Goal: Transaction & Acquisition: Book appointment/travel/reservation

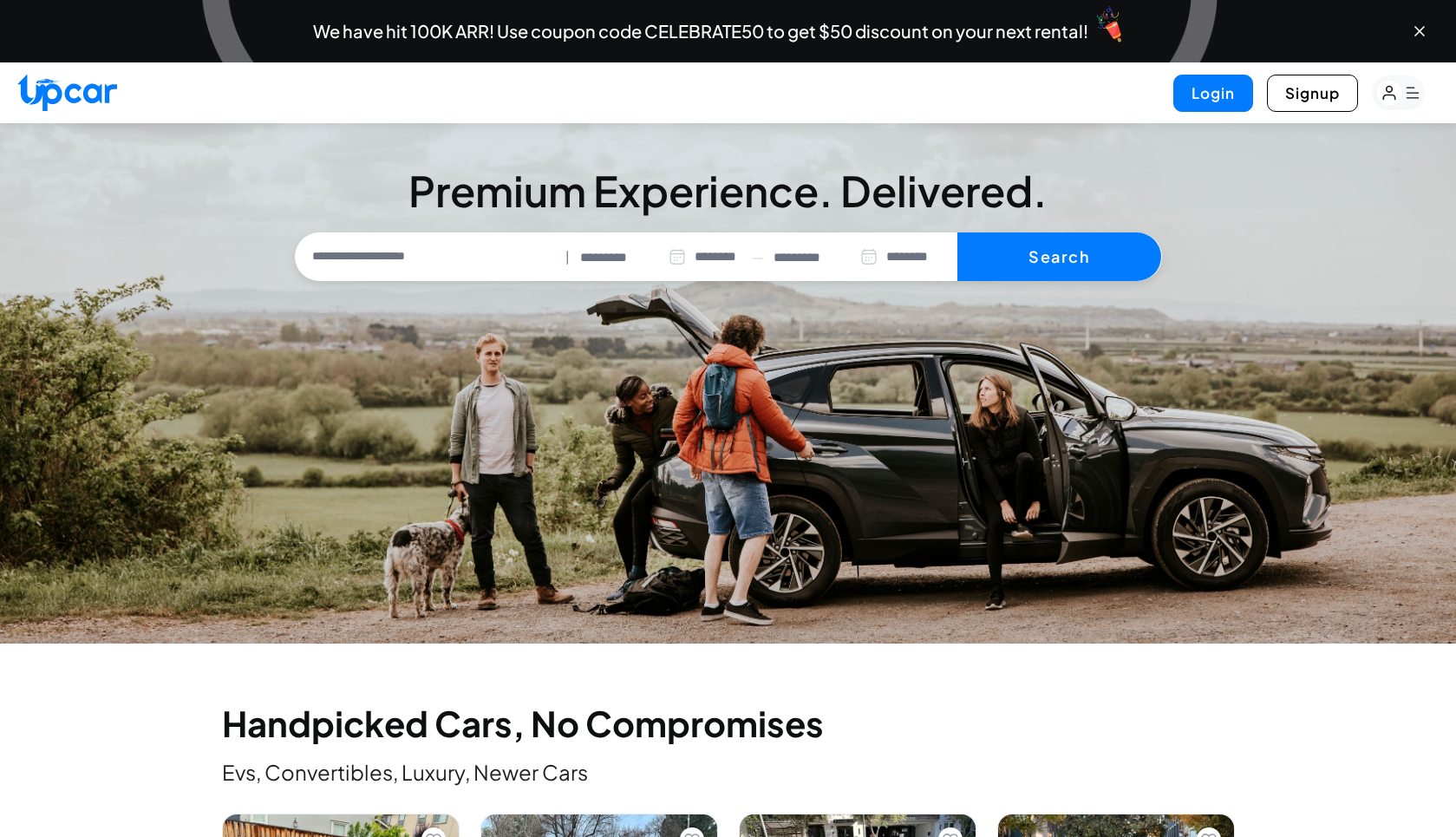
select select "********"
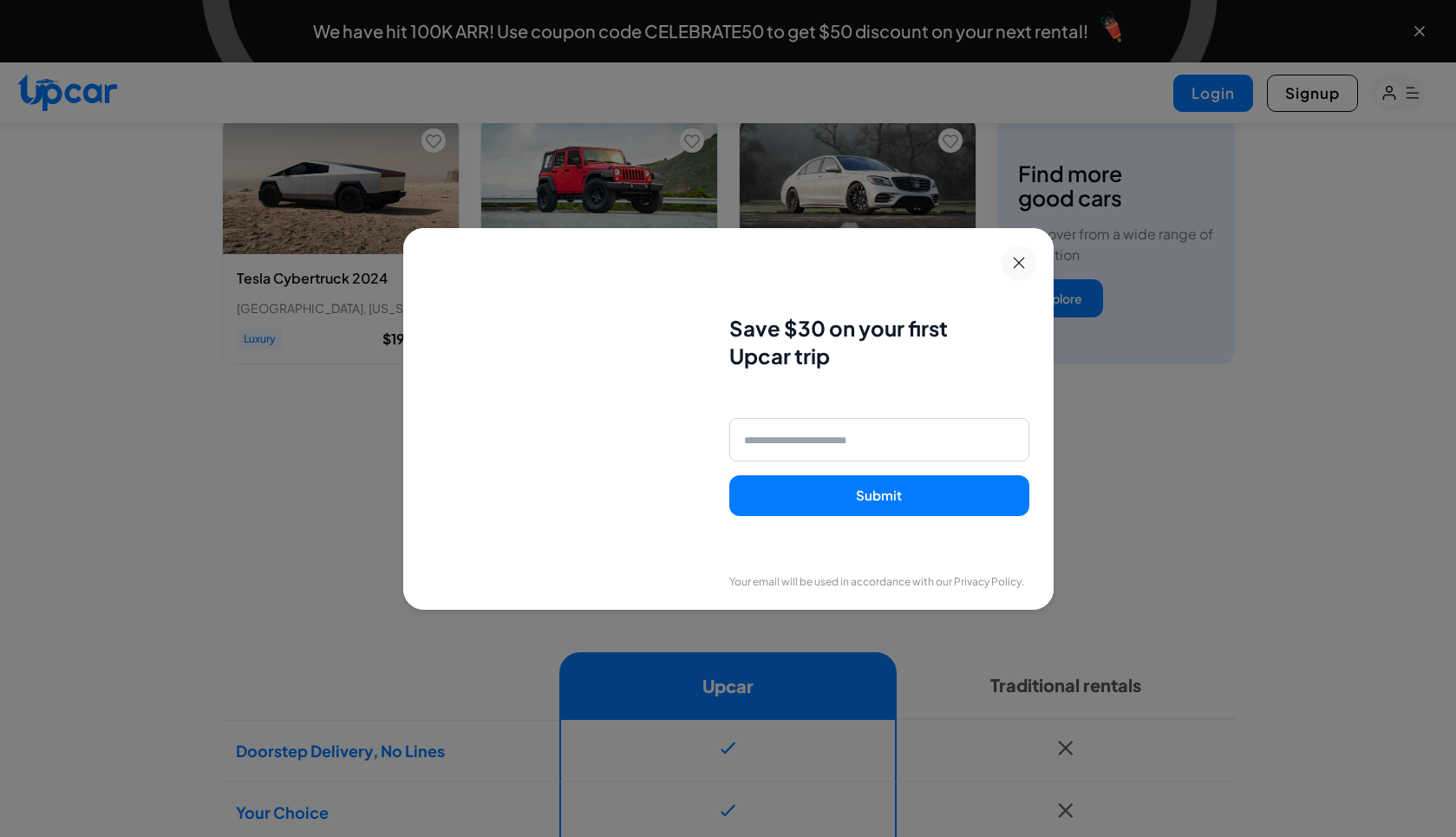
scroll to position [967, 0]
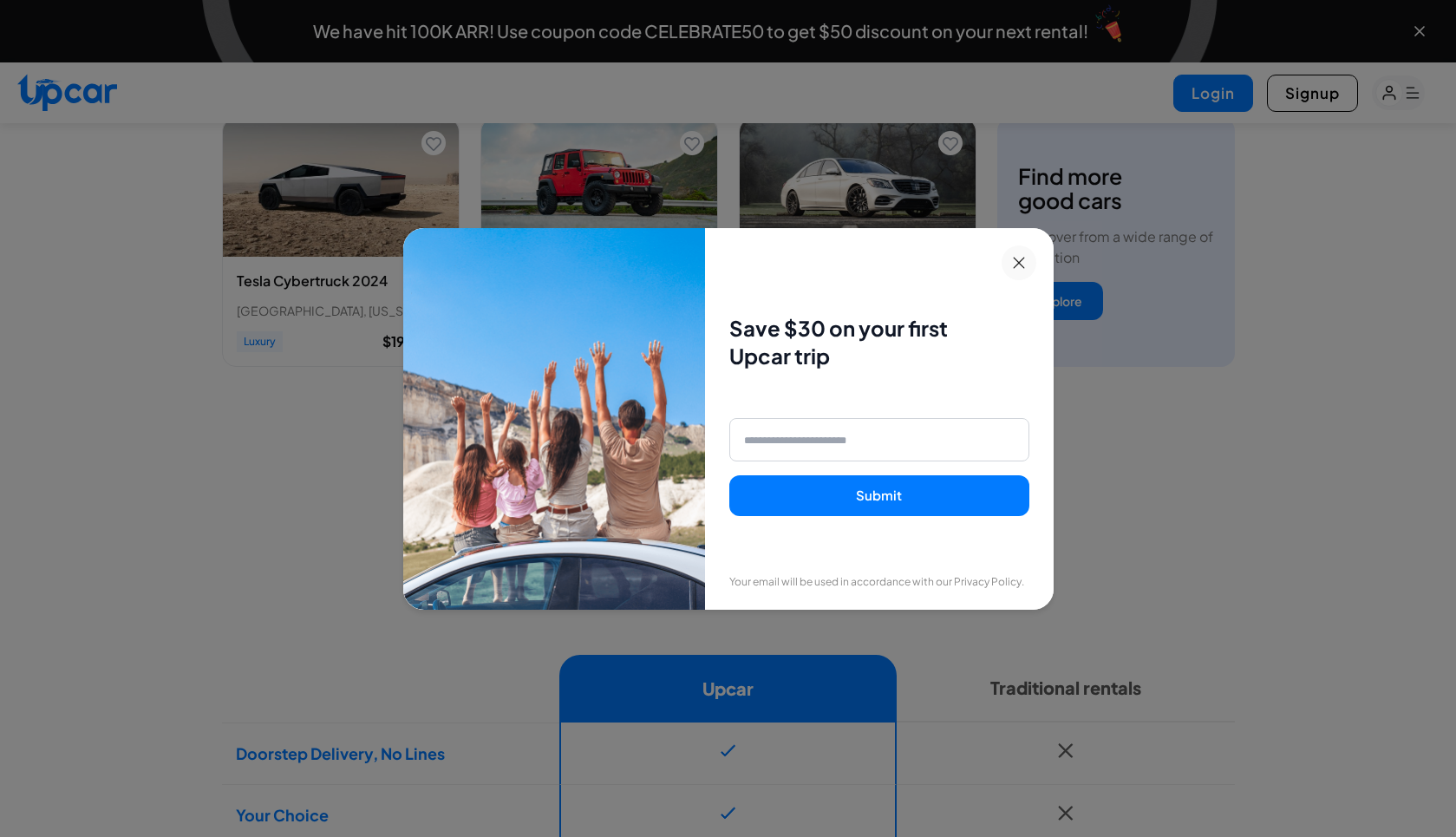
click at [1025, 264] on icon at bounding box center [1018, 262] width 12 height 12
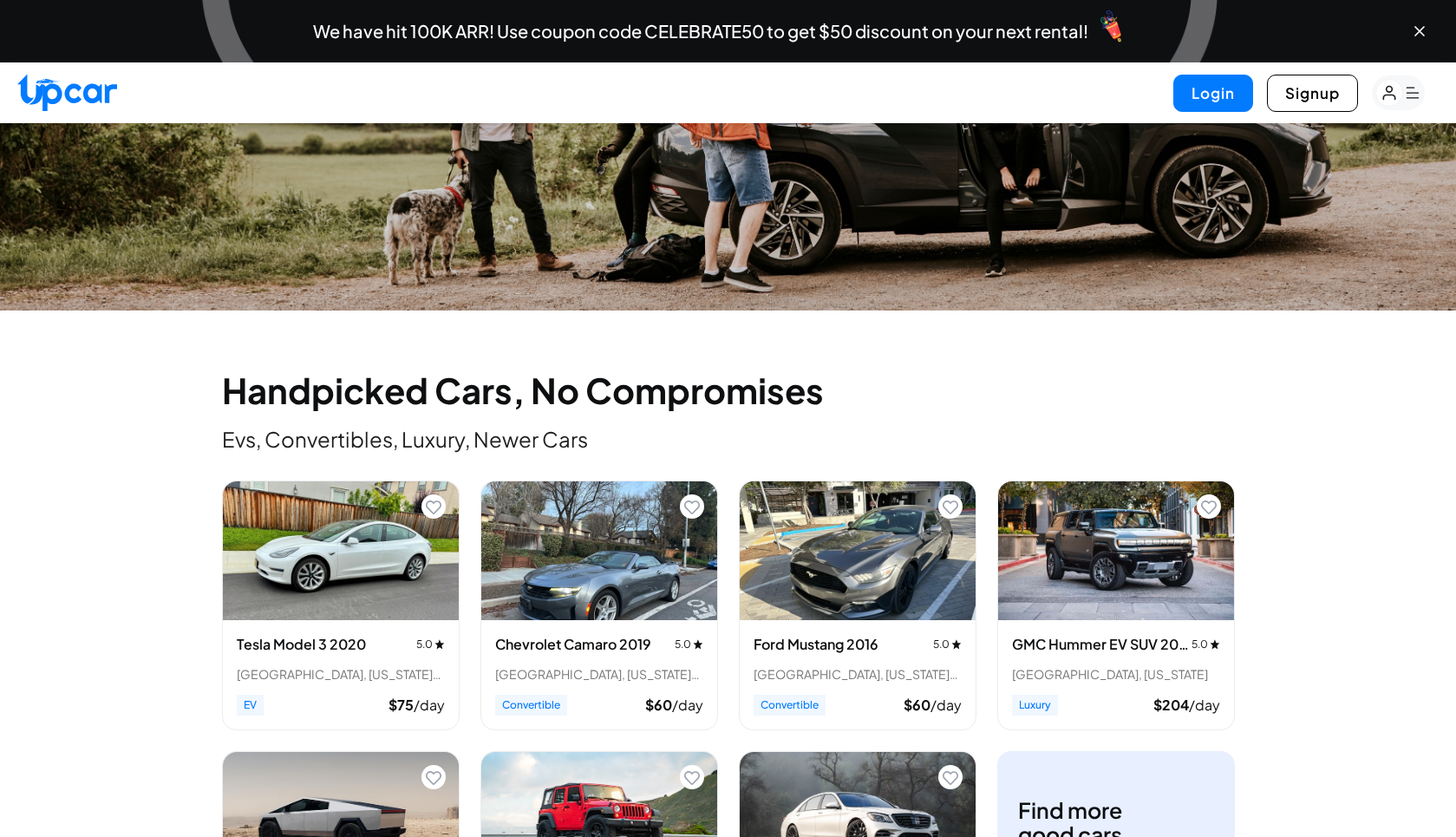
scroll to position [0, 0]
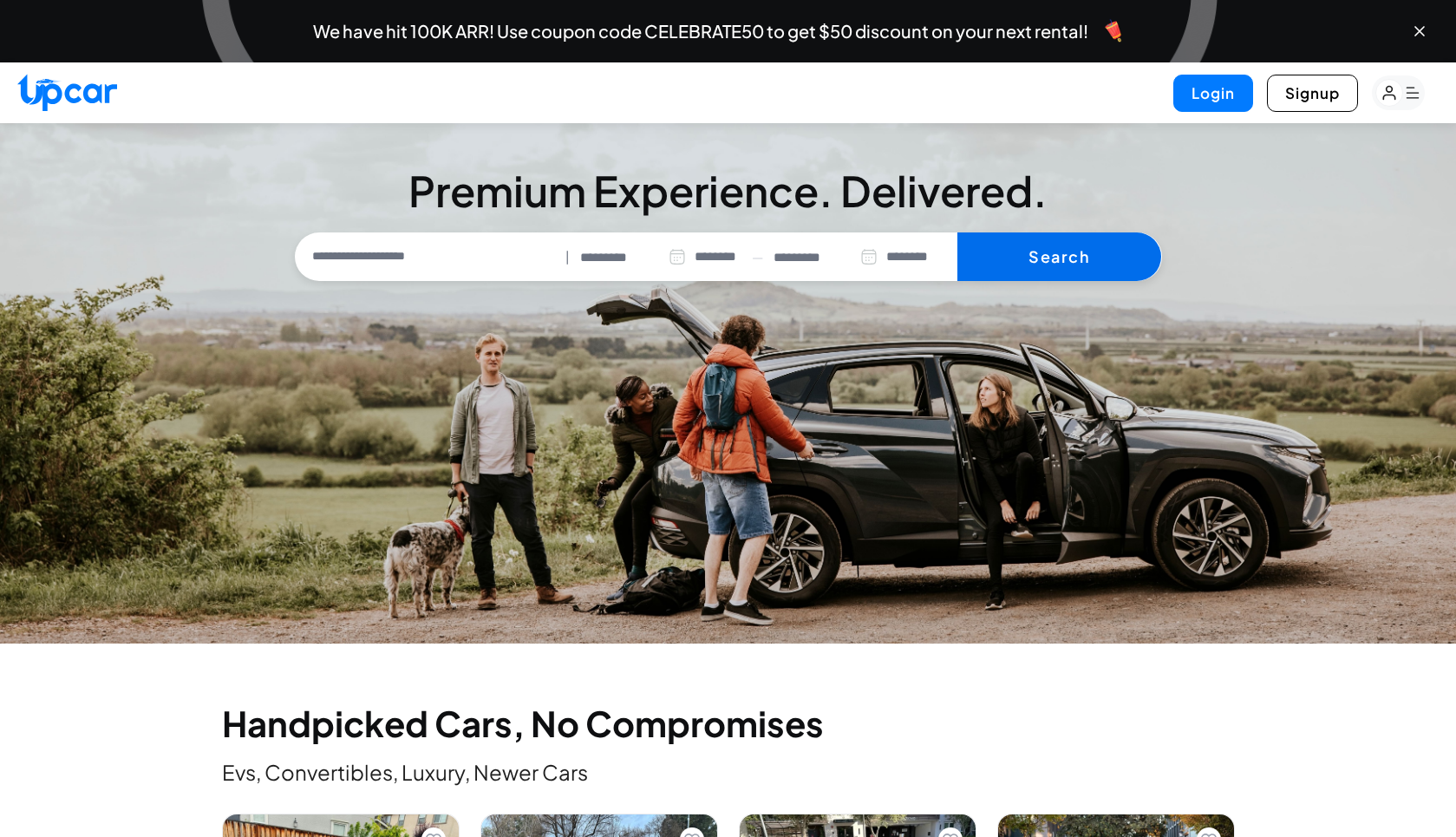
click at [1065, 262] on button "Search" at bounding box center [1059, 257] width 204 height 49
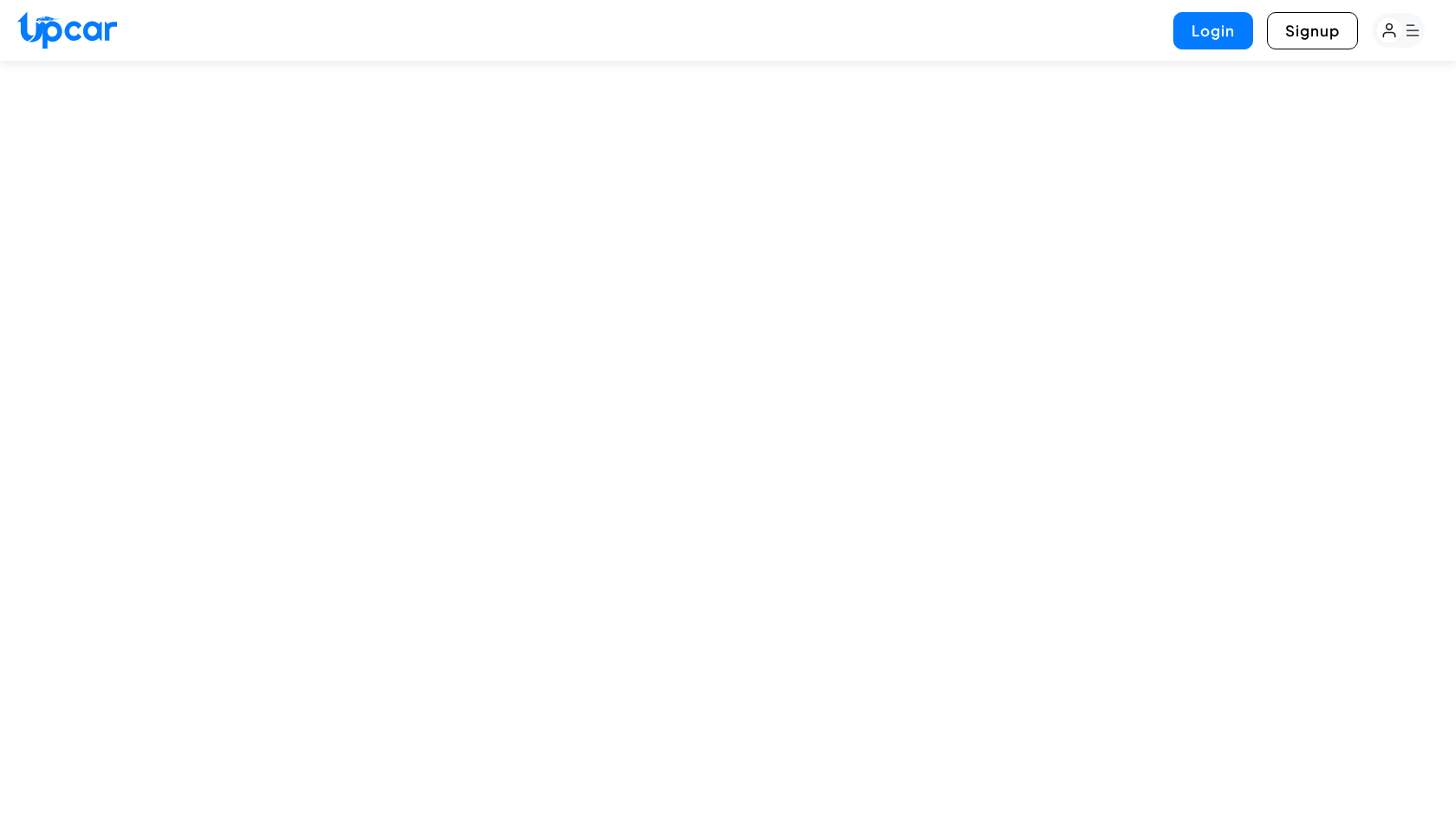
select select "********"
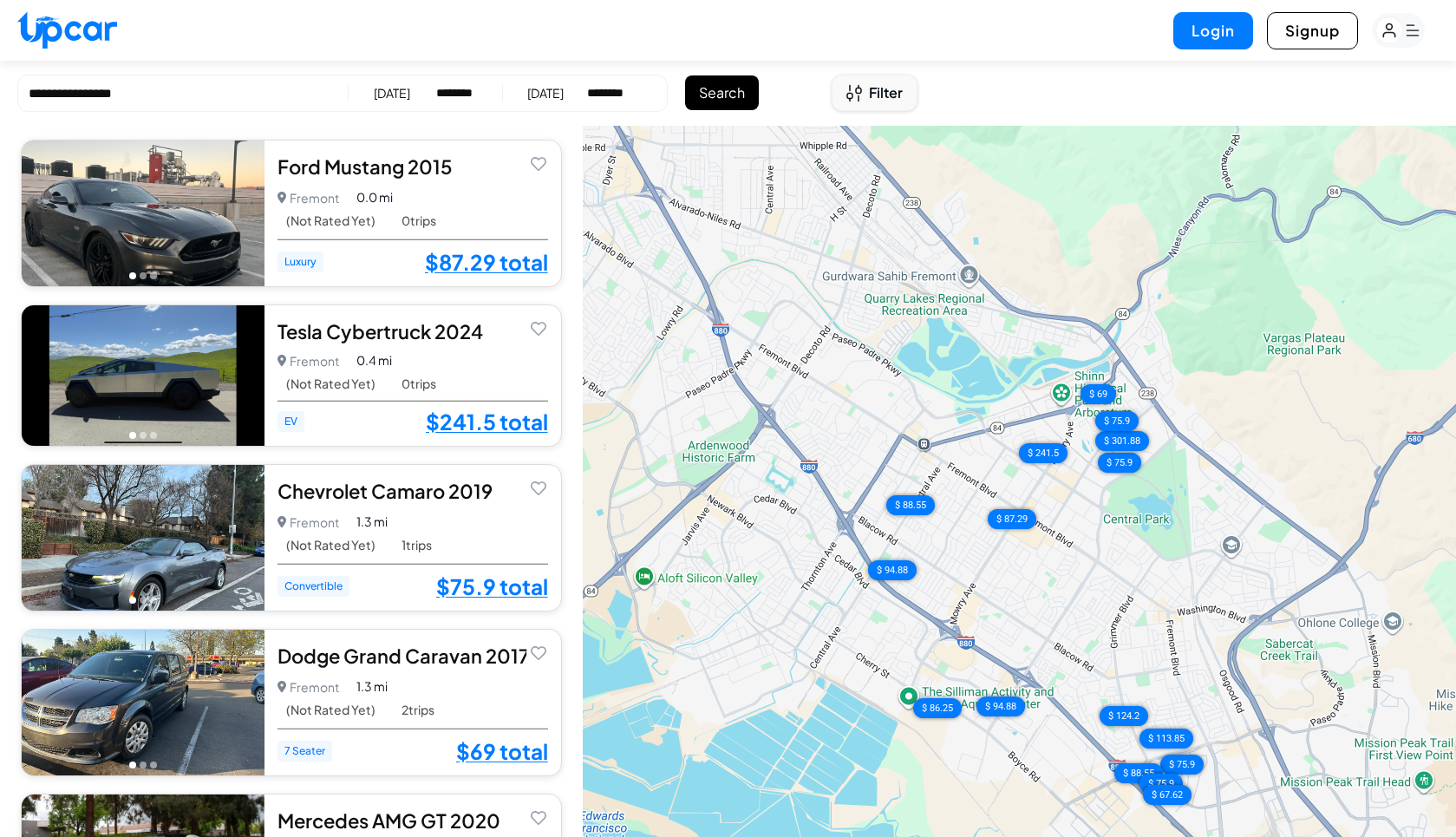
click at [871, 100] on span "Filter" at bounding box center [885, 93] width 33 height 21
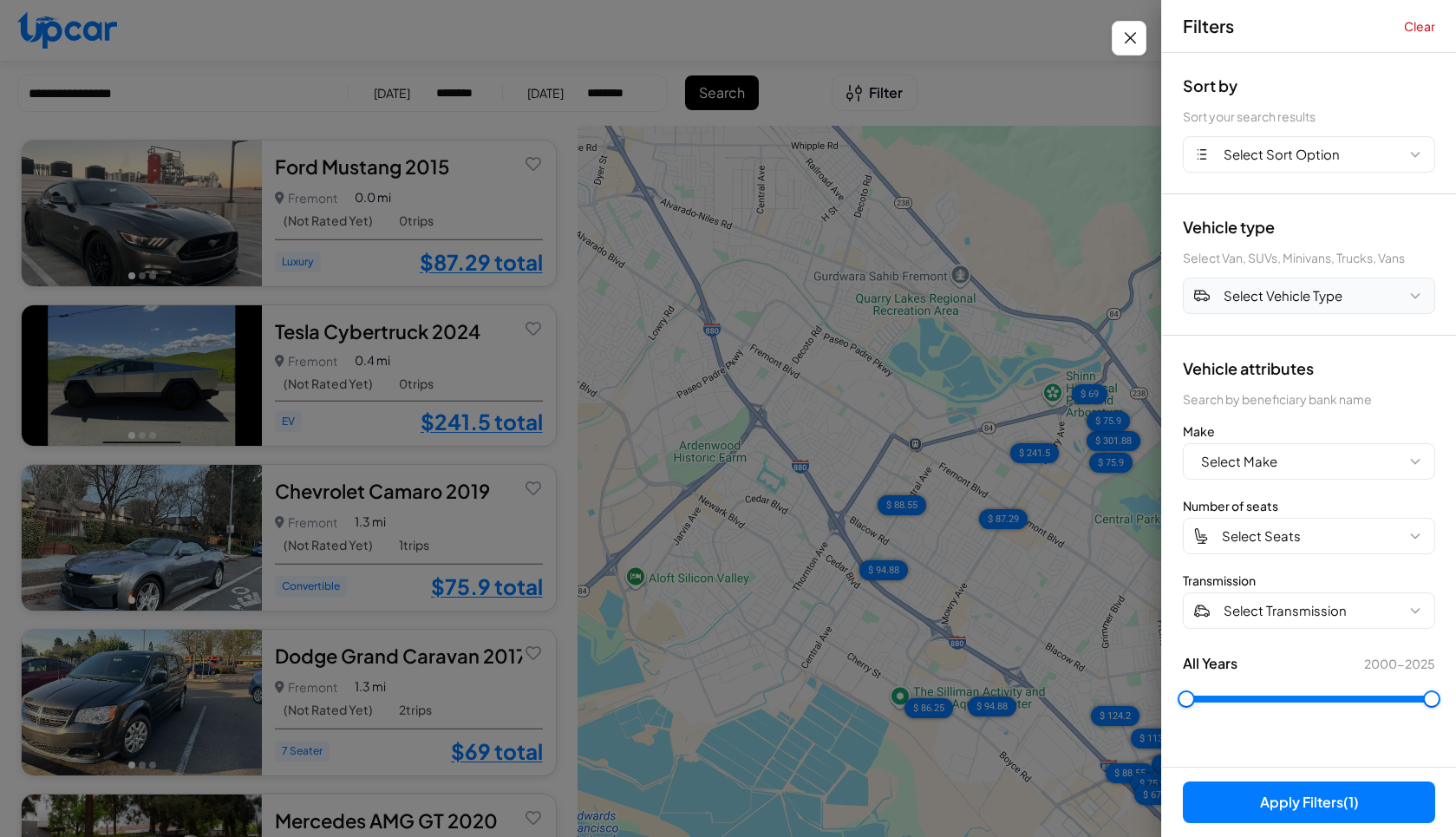
click at [1267, 291] on span "Select Vehicle Type" at bounding box center [1282, 296] width 118 height 20
click at [1272, 394] on button "CONVERTIBLE" at bounding box center [1308, 401] width 251 height 33
click at [1270, 289] on span "CONVERTIBLE" at bounding box center [1268, 296] width 91 height 20
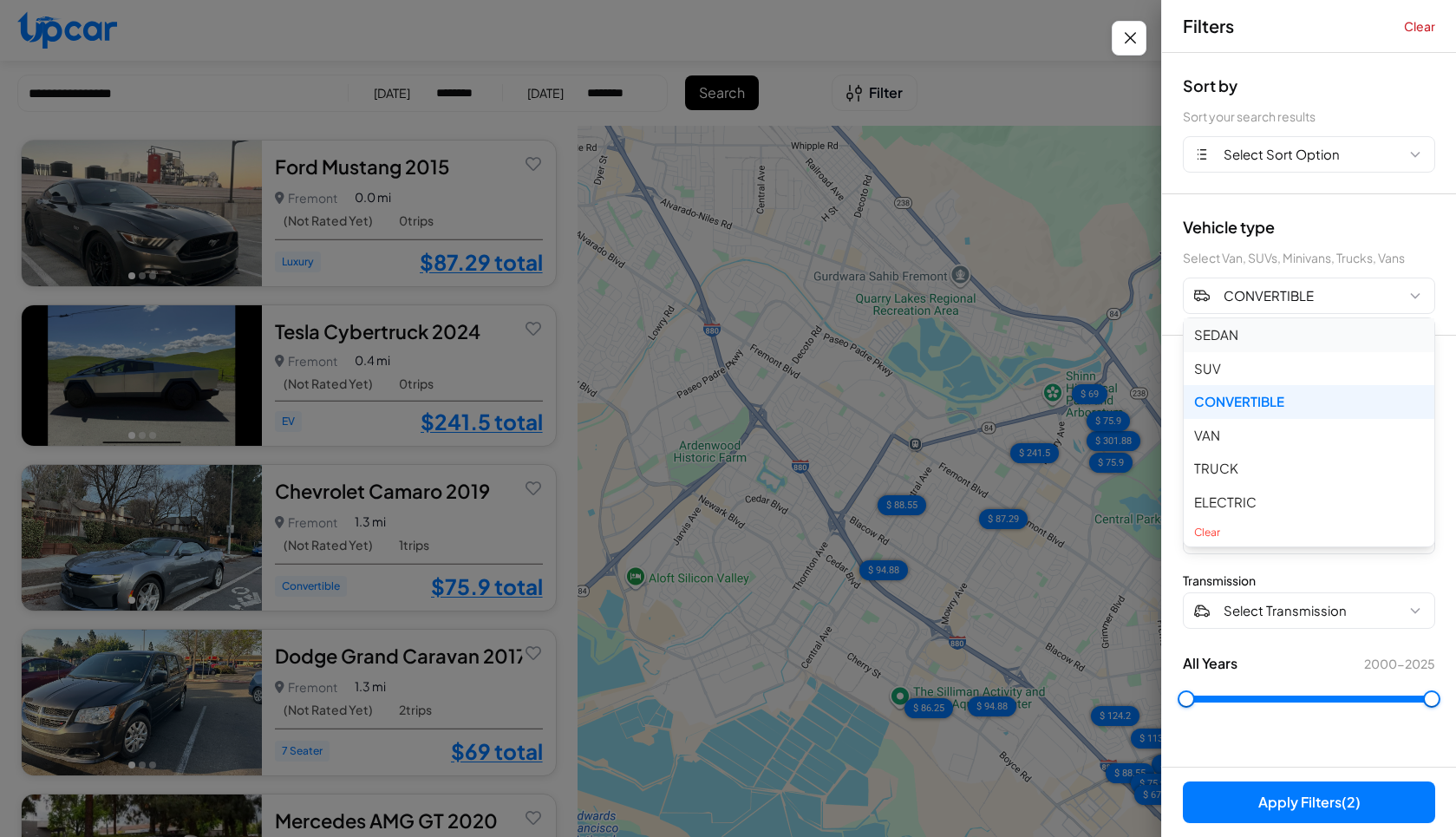
click at [1266, 332] on button "SEDAN" at bounding box center [1308, 335] width 251 height 33
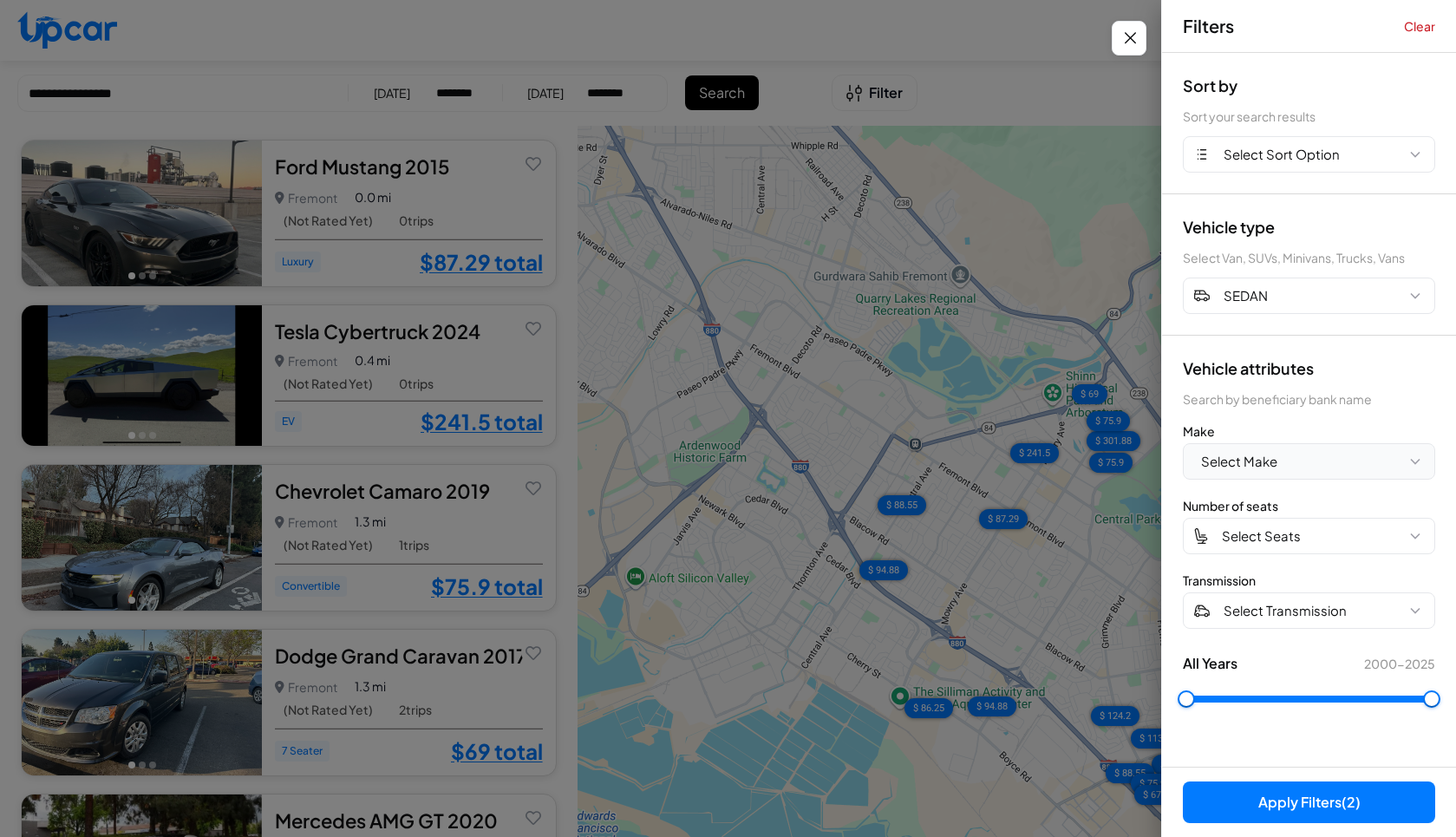
click at [1306, 464] on button "Select Make" at bounding box center [1309, 461] width 252 height 36
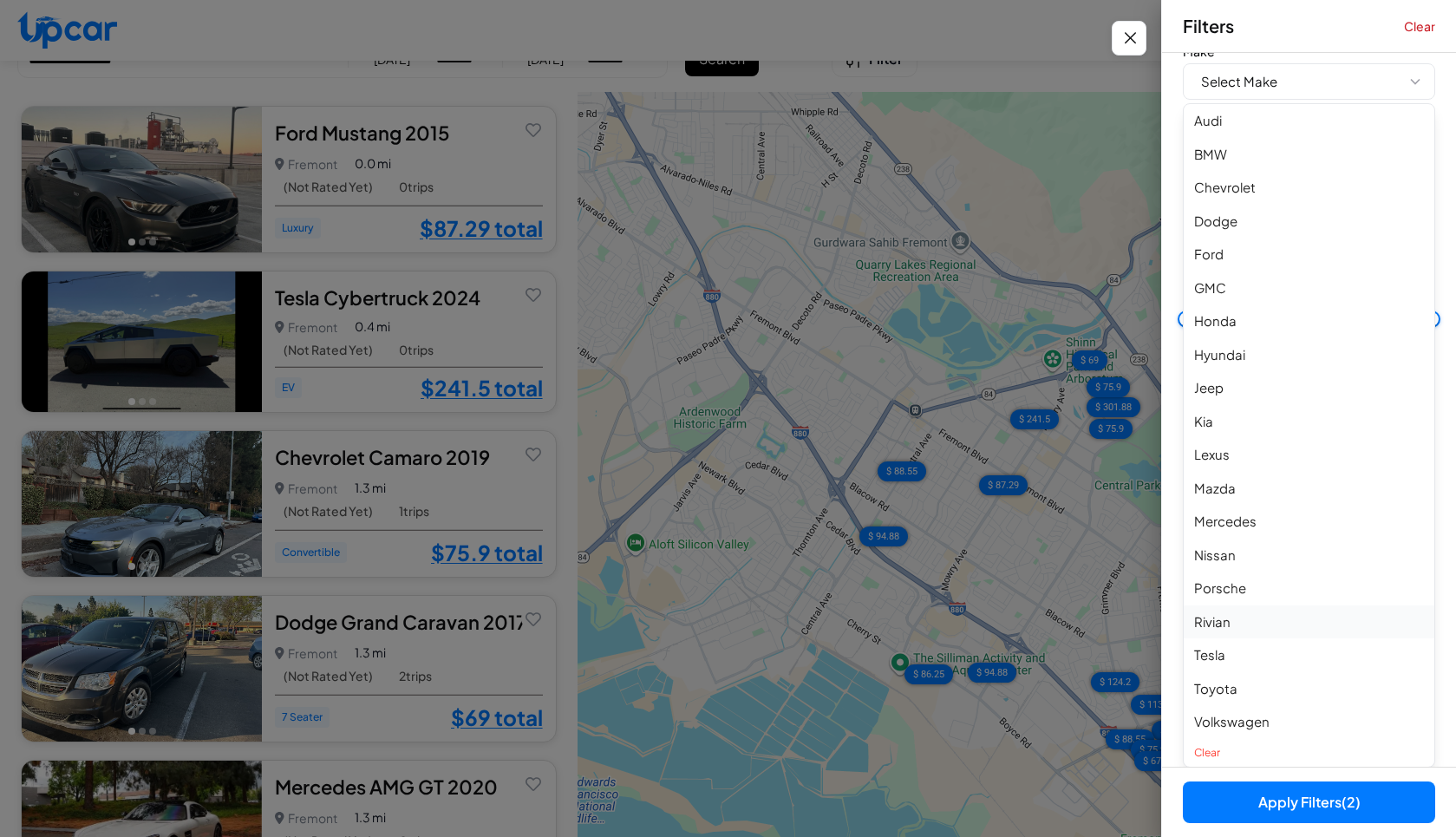
scroll to position [62, 0]
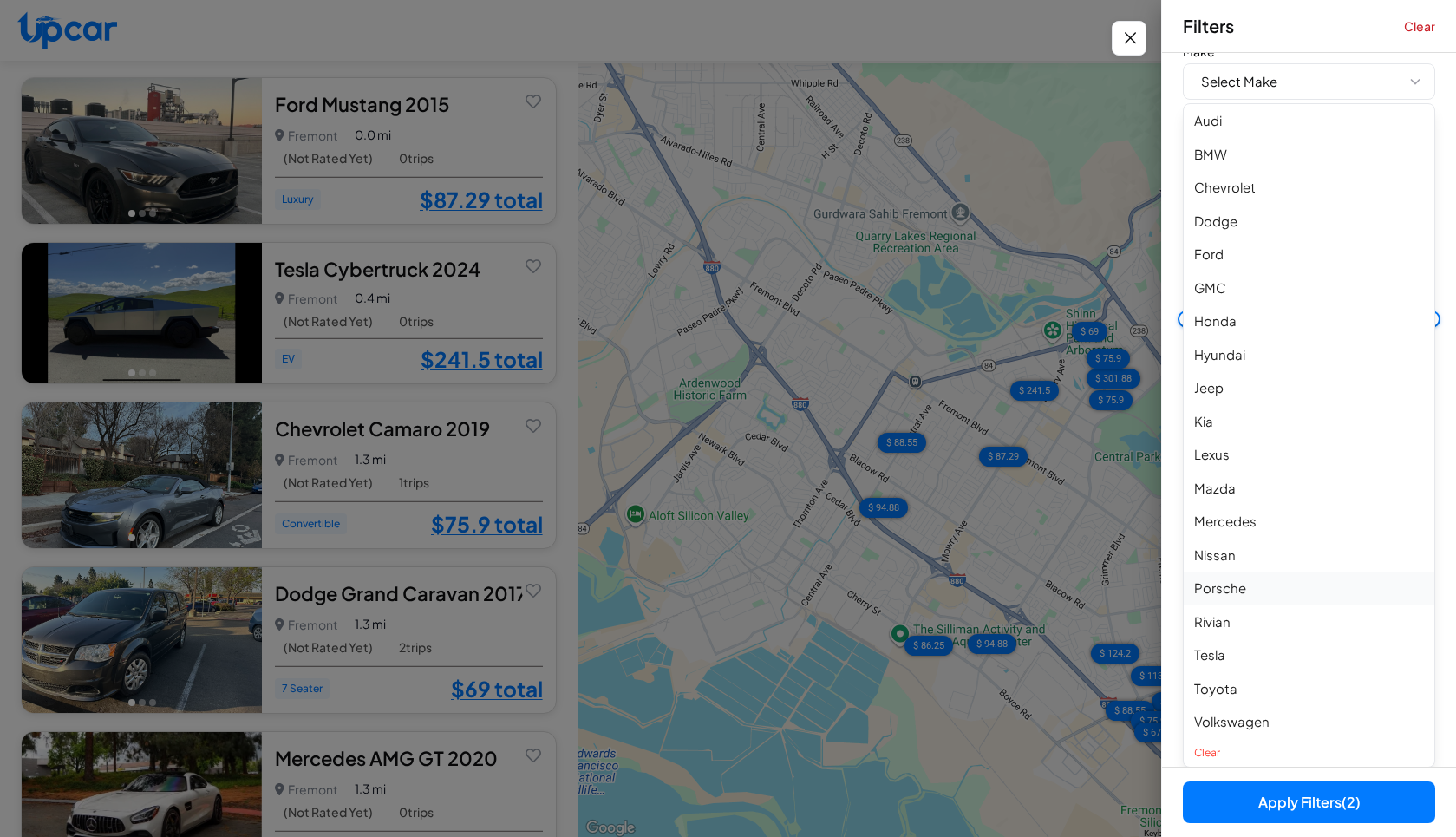
click at [1258, 586] on button "Porsche" at bounding box center [1308, 588] width 251 height 33
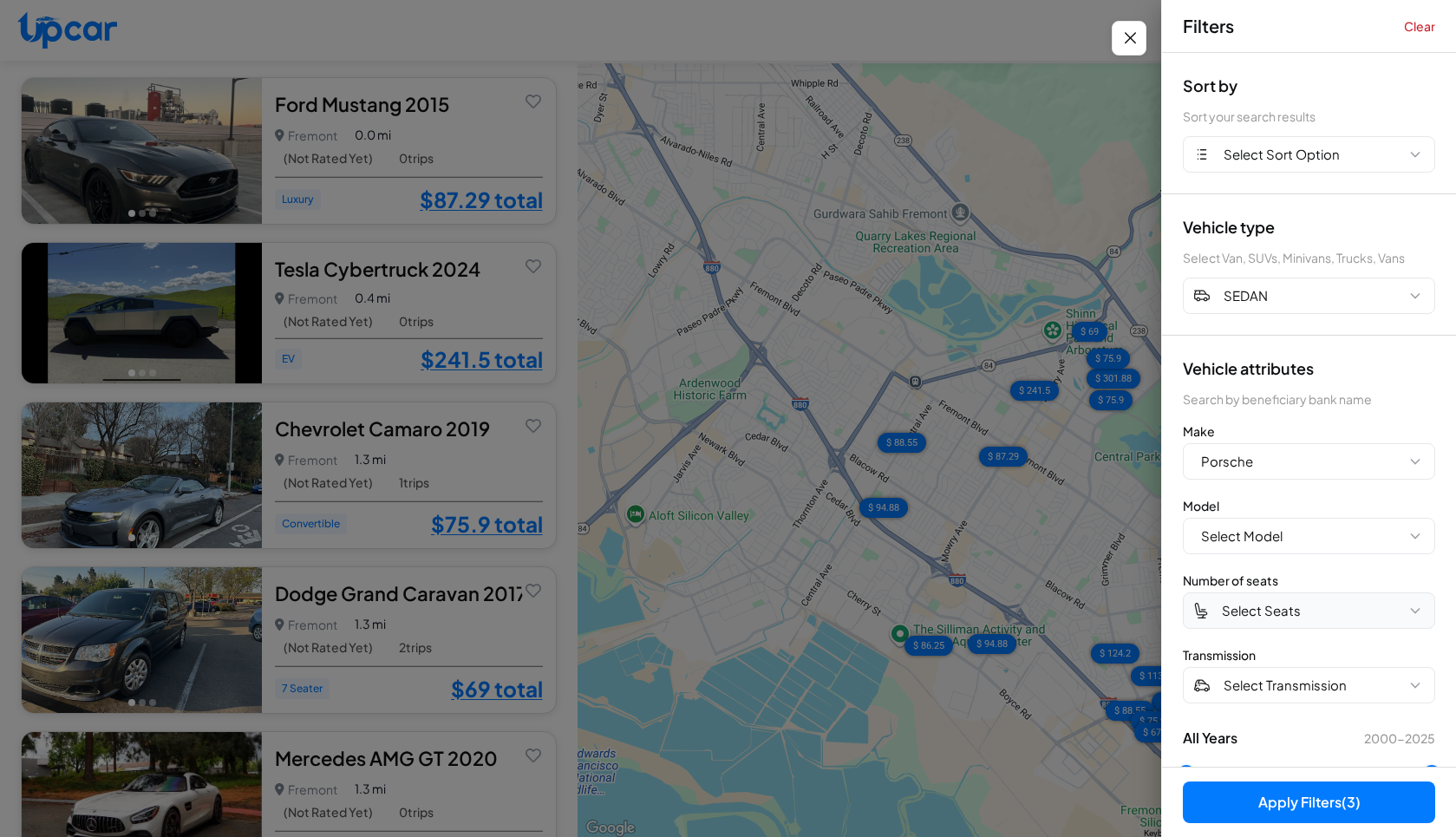
click at [1265, 622] on button "Select Seats" at bounding box center [1309, 611] width 252 height 36
click at [1268, 604] on span "Select Seats" at bounding box center [1260, 611] width 79 height 20
click at [1269, 683] on span "Select Transmission" at bounding box center [1284, 685] width 123 height 20
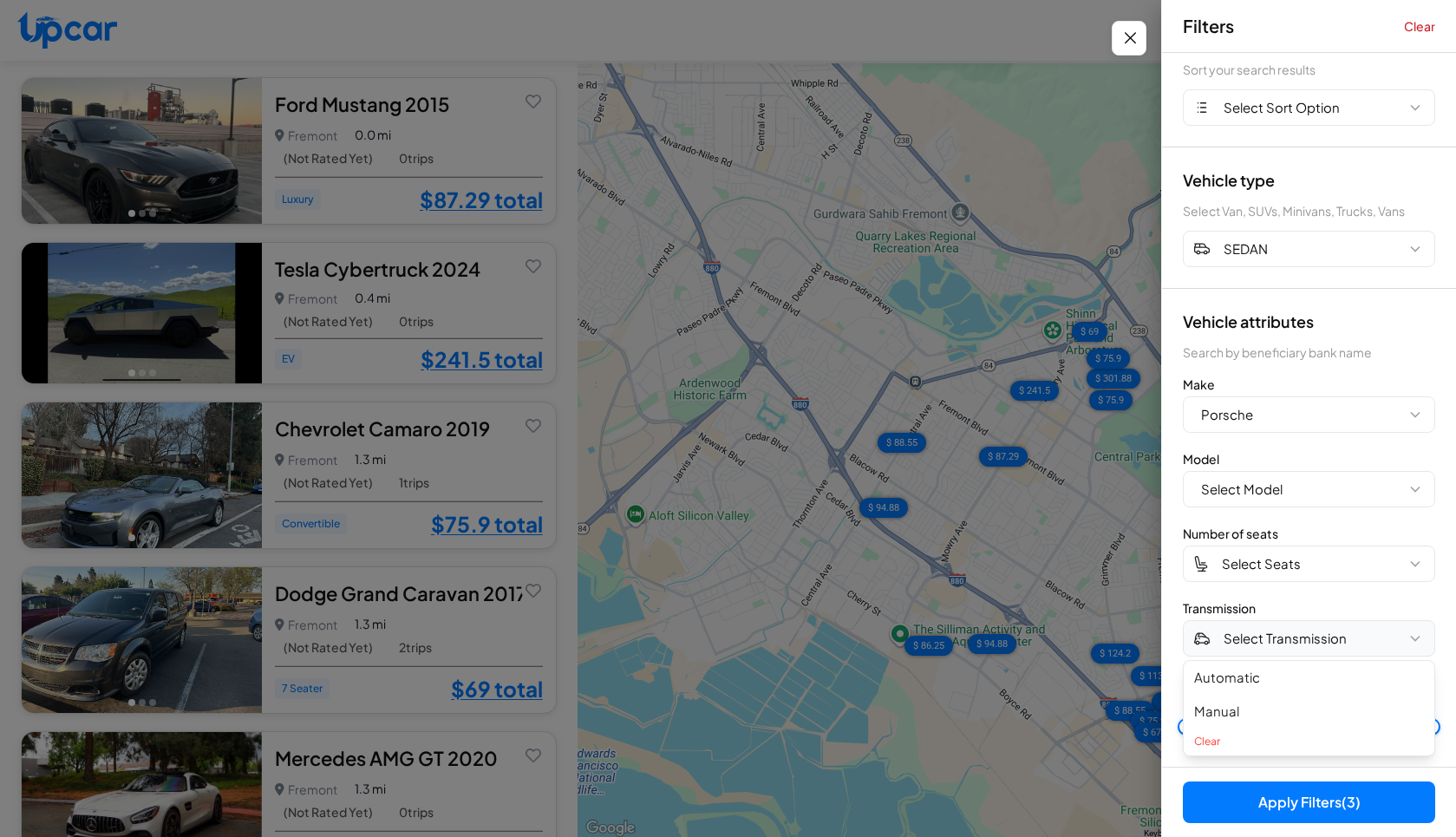
click at [1285, 637] on span "Select Transmission" at bounding box center [1284, 638] width 123 height 20
click at [1304, 796] on button "Apply Filters (3)" at bounding box center [1309, 803] width 252 height 42
